Goal: Task Accomplishment & Management: Use online tool/utility

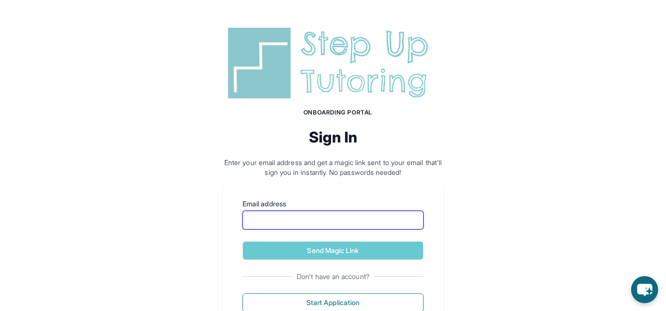
click at [322, 214] on input "Email address" at bounding box center [333, 220] width 181 height 19
type input "**********"
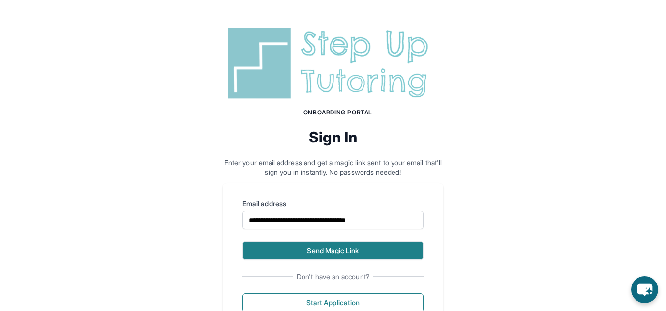
click at [362, 251] on button "Send Magic Link" at bounding box center [333, 251] width 181 height 19
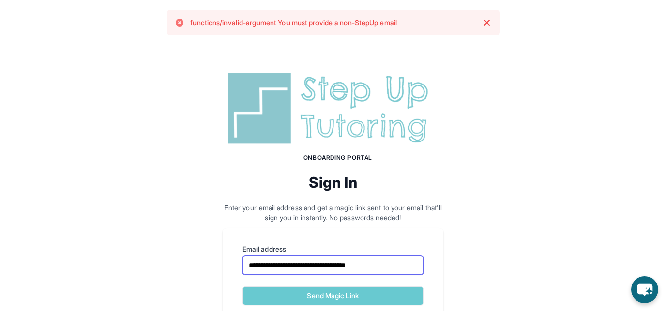
click at [395, 267] on input "**********" at bounding box center [333, 265] width 181 height 19
drag, startPoint x: 395, startPoint y: 267, endPoint x: 233, endPoint y: 251, distance: 162.2
click at [233, 251] on div "**********" at bounding box center [333, 301] width 220 height 145
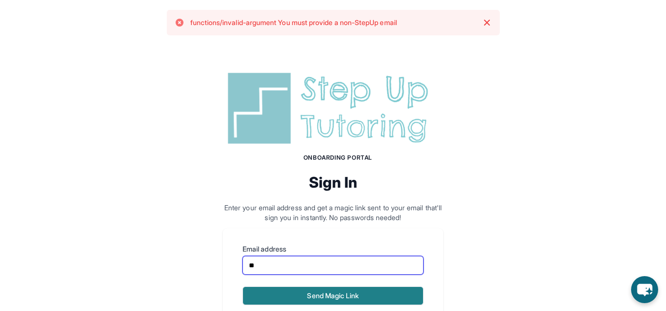
type input "**********"
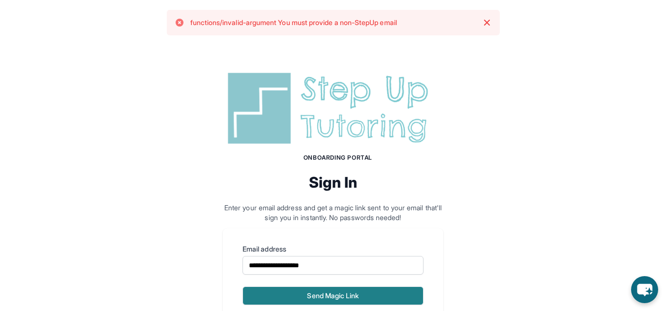
click at [337, 292] on button "Send Magic Link" at bounding box center [333, 296] width 181 height 19
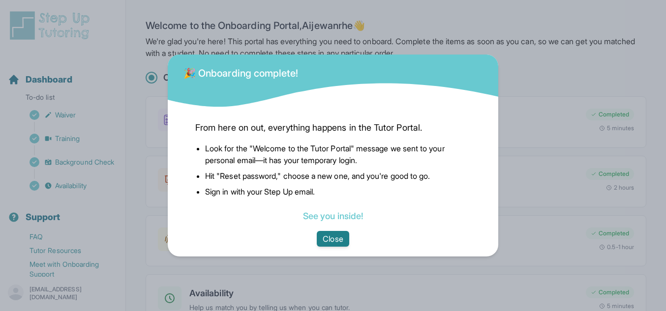
click at [338, 239] on button "Close" at bounding box center [333, 239] width 32 height 16
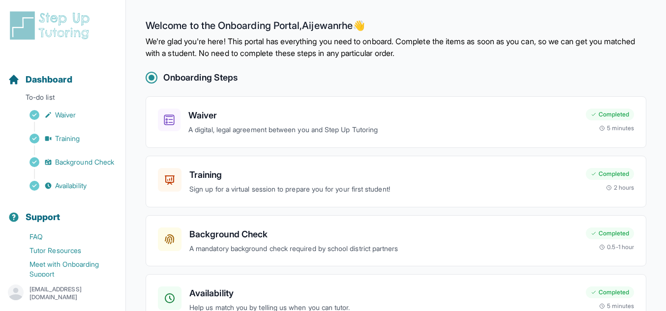
click at [66, 30] on img at bounding box center [52, 25] width 88 height 31
click at [66, 36] on img at bounding box center [52, 25] width 88 height 31
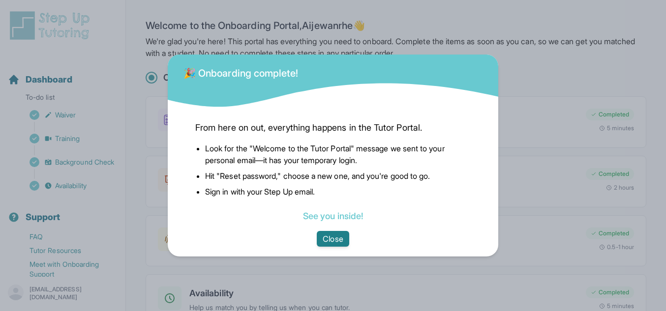
click at [333, 237] on button "Close" at bounding box center [333, 239] width 32 height 16
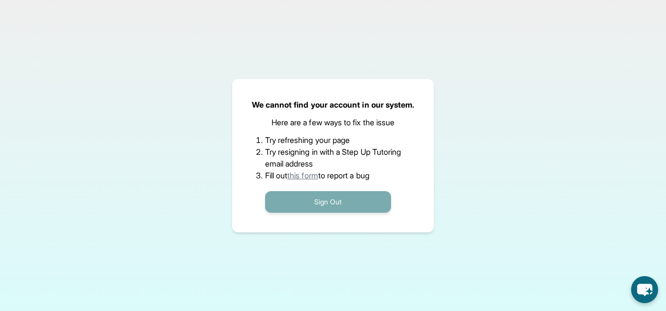
click at [345, 207] on button "Sign Out" at bounding box center [328, 202] width 126 height 22
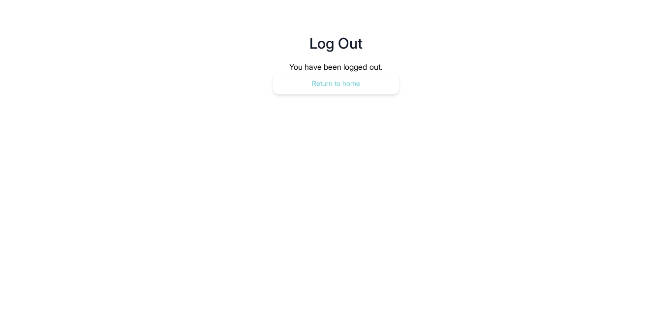
click at [336, 84] on button "Return to home" at bounding box center [336, 84] width 126 height 22
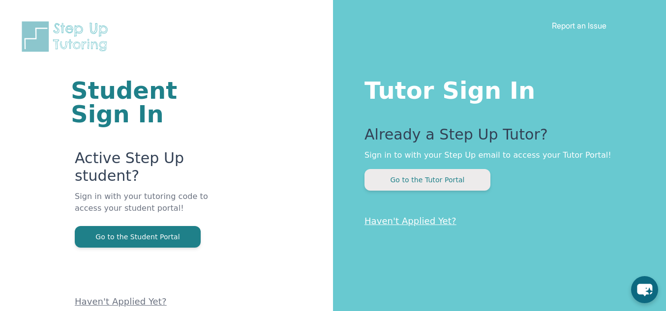
click at [432, 181] on button "Go to the Tutor Portal" at bounding box center [428, 180] width 126 height 22
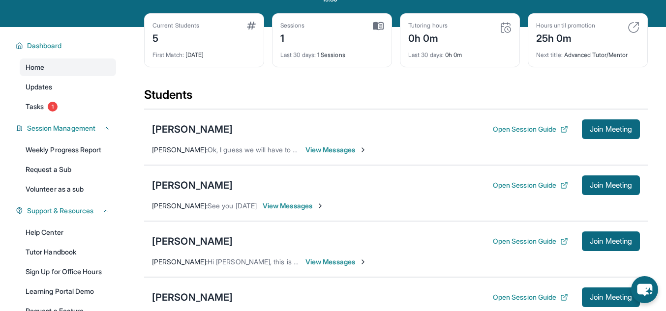
scroll to position [42, 0]
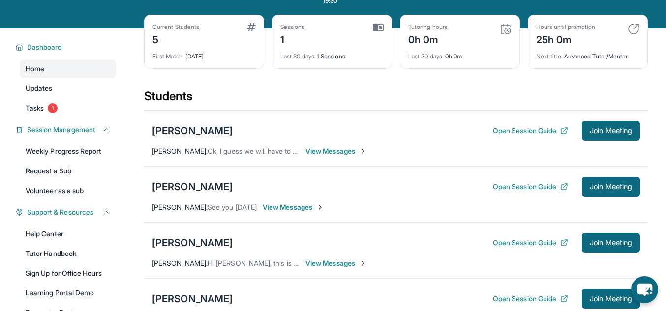
click at [197, 130] on div "[PERSON_NAME]" at bounding box center [192, 131] width 81 height 14
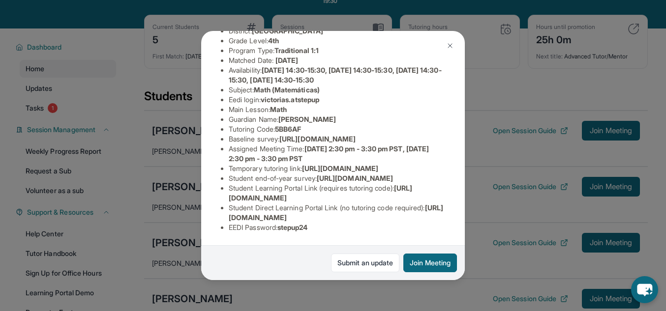
scroll to position [205, 0]
click at [363, 257] on link "Submit an update" at bounding box center [365, 263] width 68 height 19
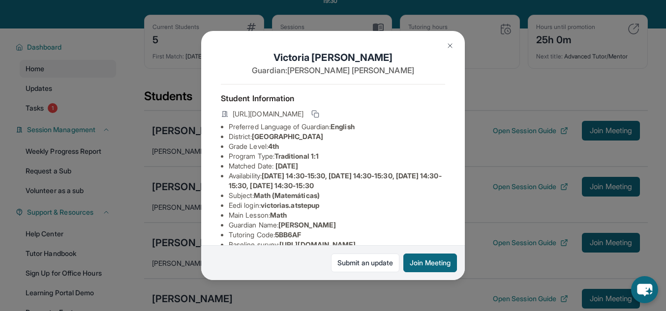
click at [450, 46] on img at bounding box center [450, 46] width 8 height 8
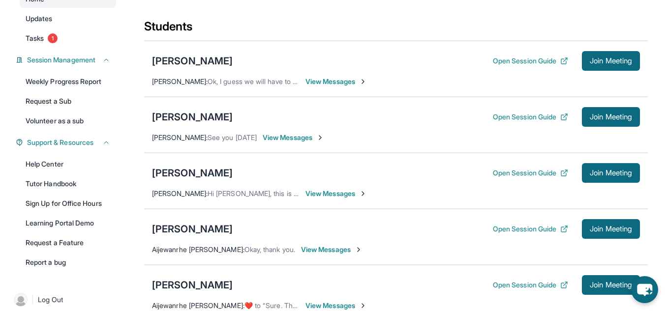
scroll to position [110, 0]
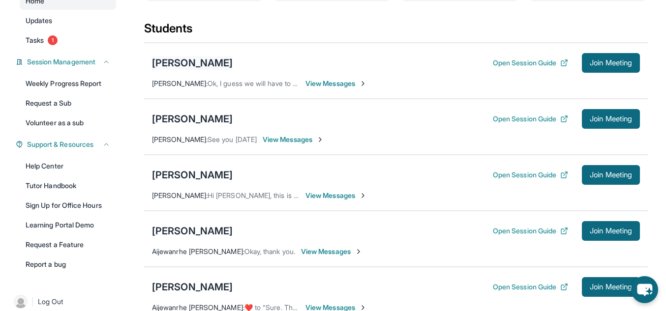
click at [192, 65] on div "[PERSON_NAME]" at bounding box center [192, 63] width 81 height 14
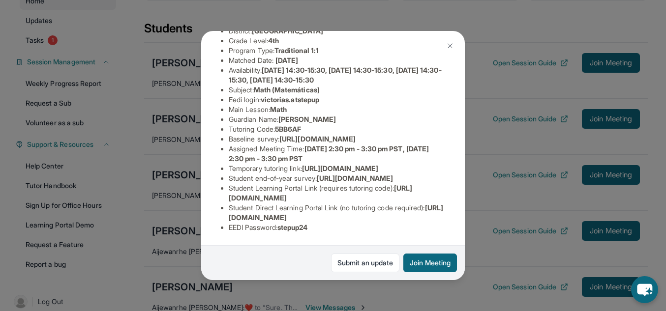
scroll to position [209, 0]
click at [370, 261] on link "Submit an update" at bounding box center [365, 263] width 68 height 19
click at [451, 46] on img at bounding box center [450, 46] width 8 height 8
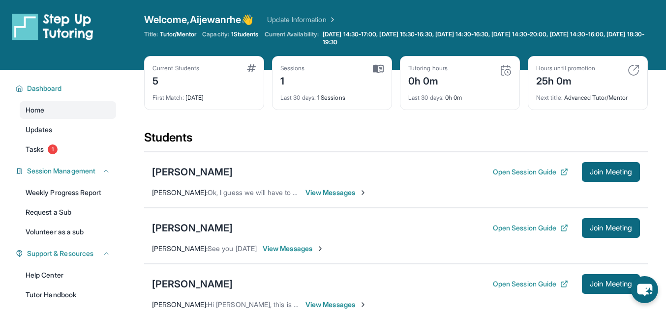
scroll to position [0, 0]
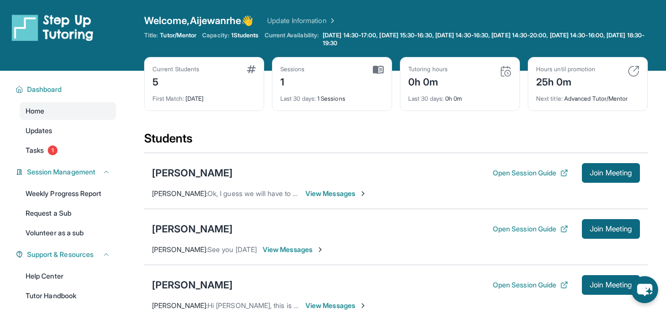
click at [290, 82] on div "1" at bounding box center [292, 81] width 25 height 16
click at [327, 86] on div "Sessions 1" at bounding box center [331, 77] width 103 height 24
click at [63, 219] on link "Request a Sub" at bounding box center [68, 214] width 96 height 18
click at [65, 232] on link "Volunteer as a sub" at bounding box center [68, 233] width 96 height 18
drag, startPoint x: 231, startPoint y: 177, endPoint x: 155, endPoint y: 173, distance: 75.9
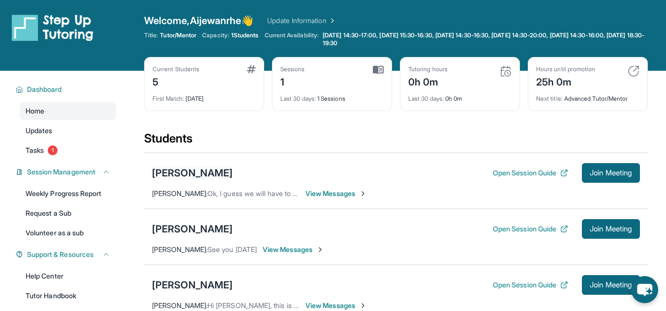
click at [155, 173] on div "[PERSON_NAME] Open Session Guide Join Meeting" at bounding box center [396, 173] width 488 height 20
copy div "[PERSON_NAME]"
